Goal: Transaction & Acquisition: Purchase product/service

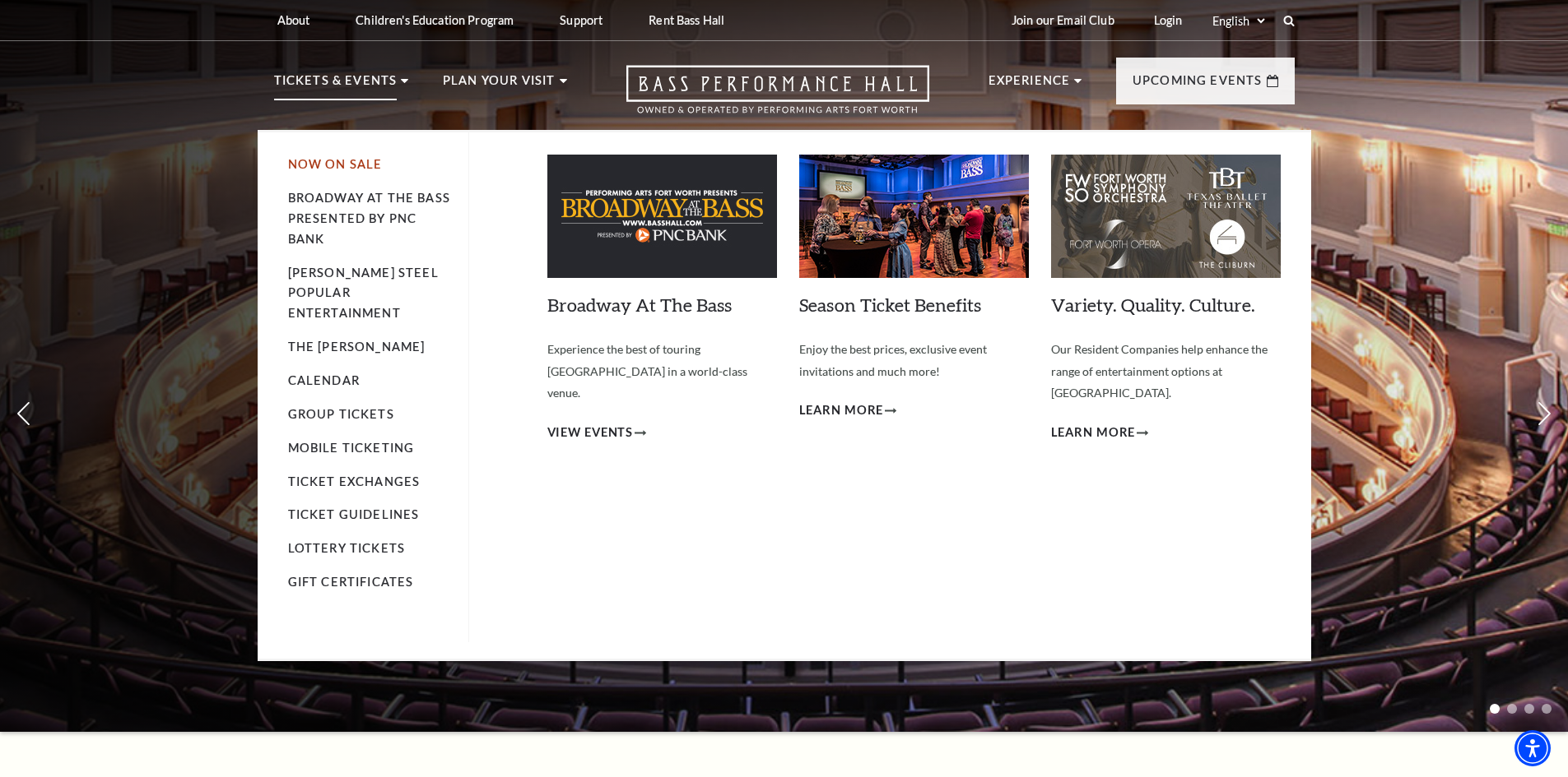
click at [359, 167] on link "Now On Sale" at bounding box center [336, 165] width 95 height 14
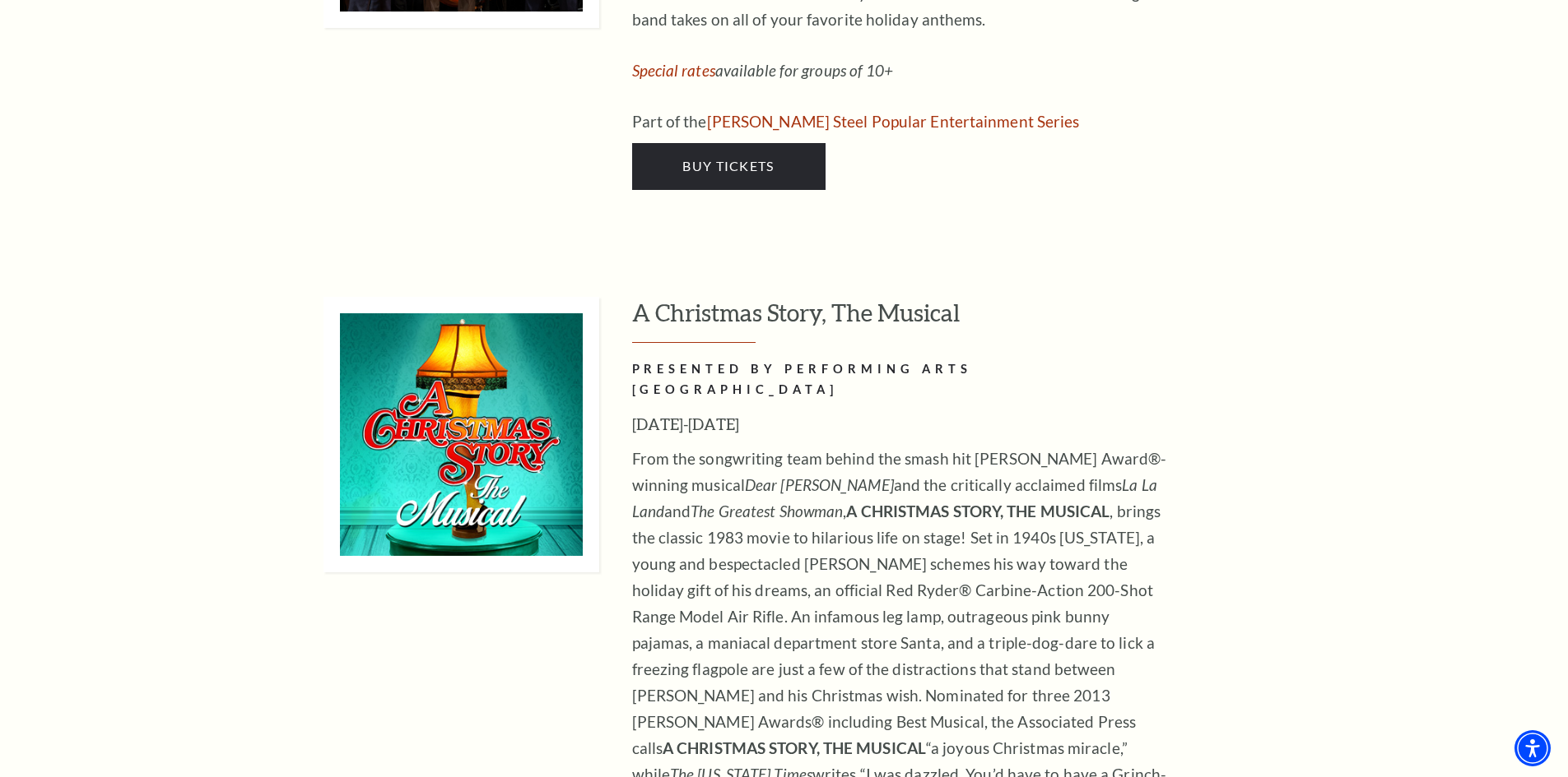
scroll to position [5896, 0]
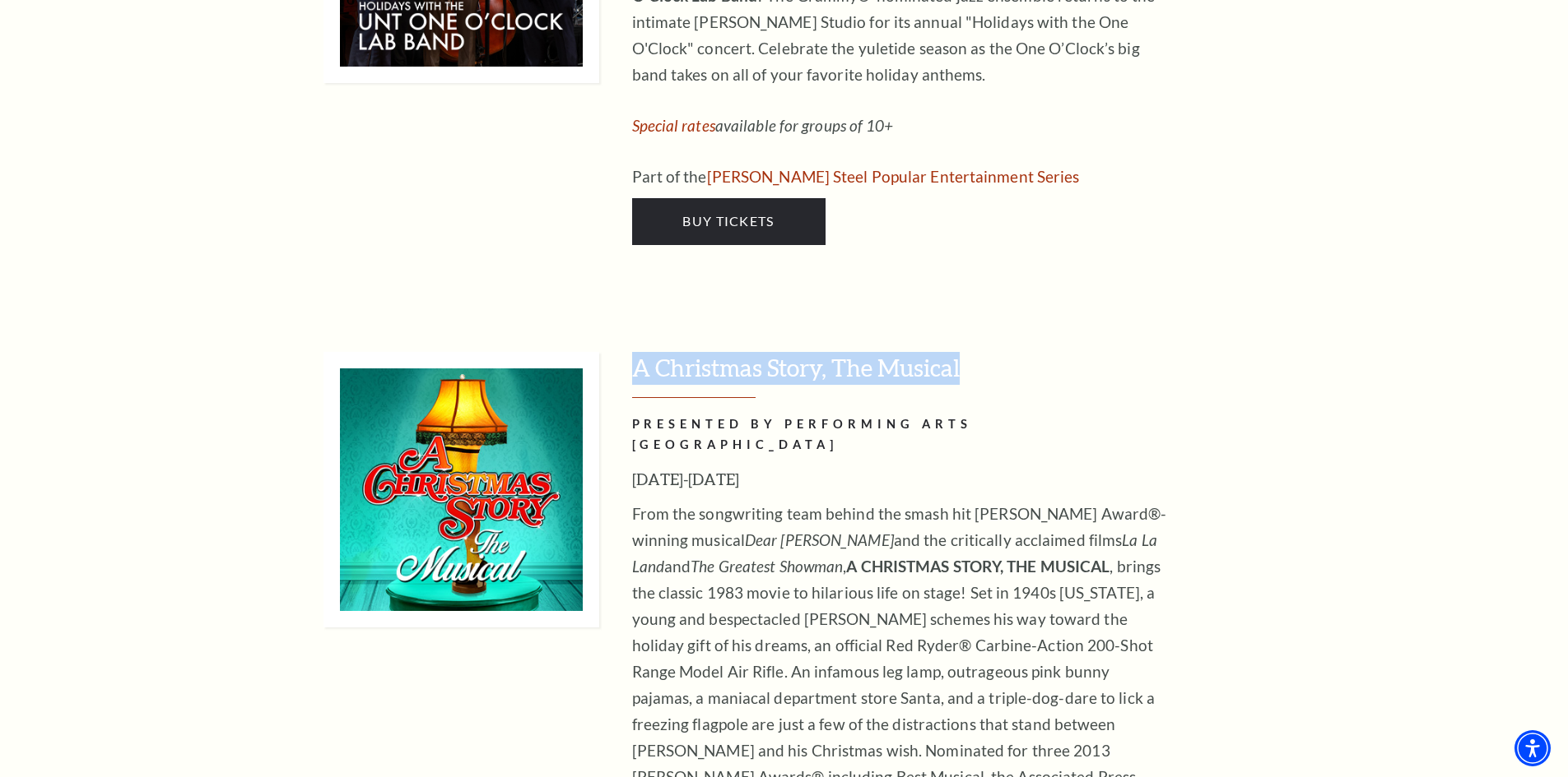
drag, startPoint x: 962, startPoint y: 119, endPoint x: 635, endPoint y: 129, distance: 327.2
click at [635, 352] on h3 "A Christmas Story, The Musical" at bounding box center [964, 375] width 663 height 47
copy h3 "A Christmas Story, The Musical"
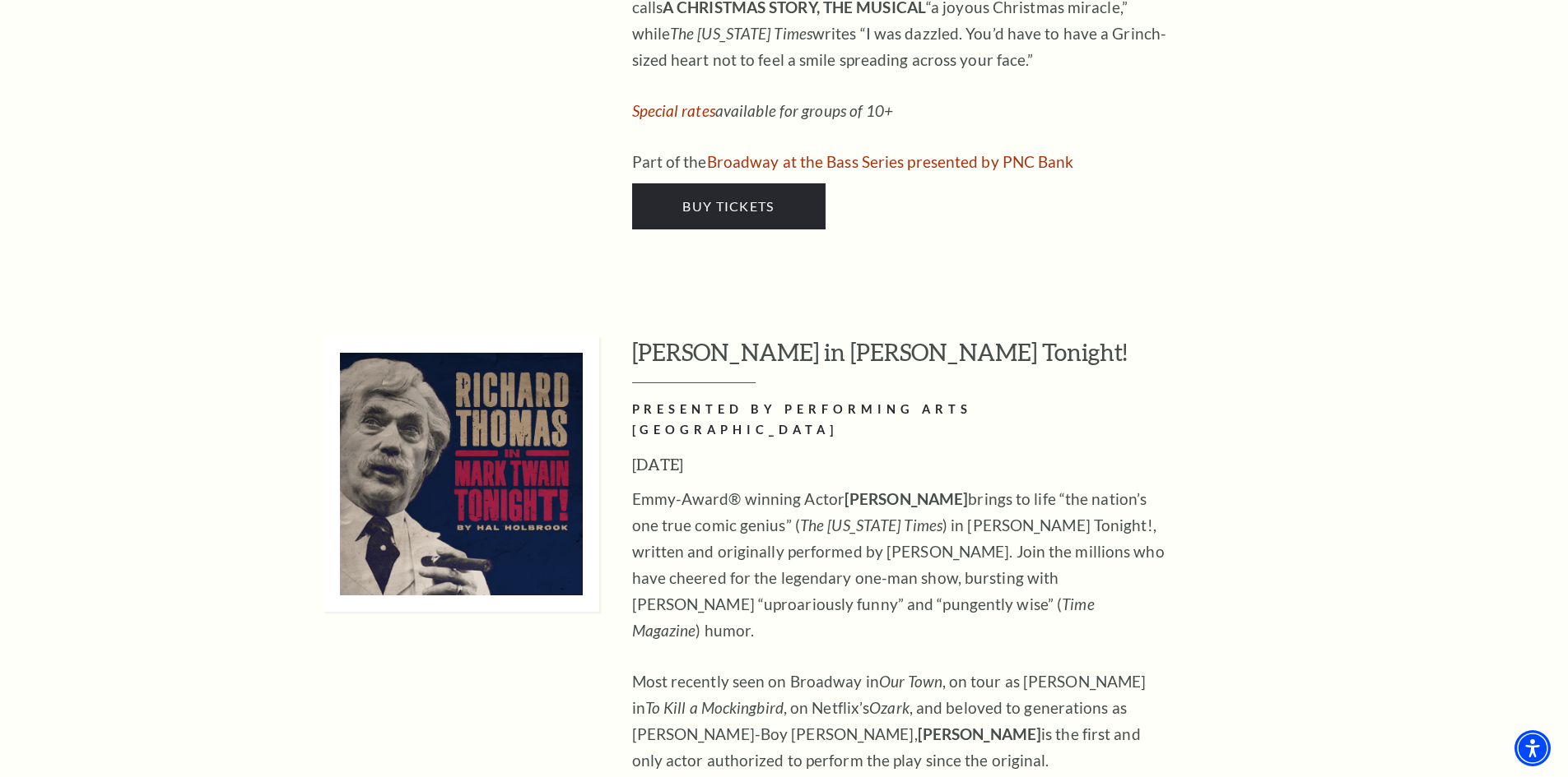
scroll to position [6692, 0]
